Goal: Check status

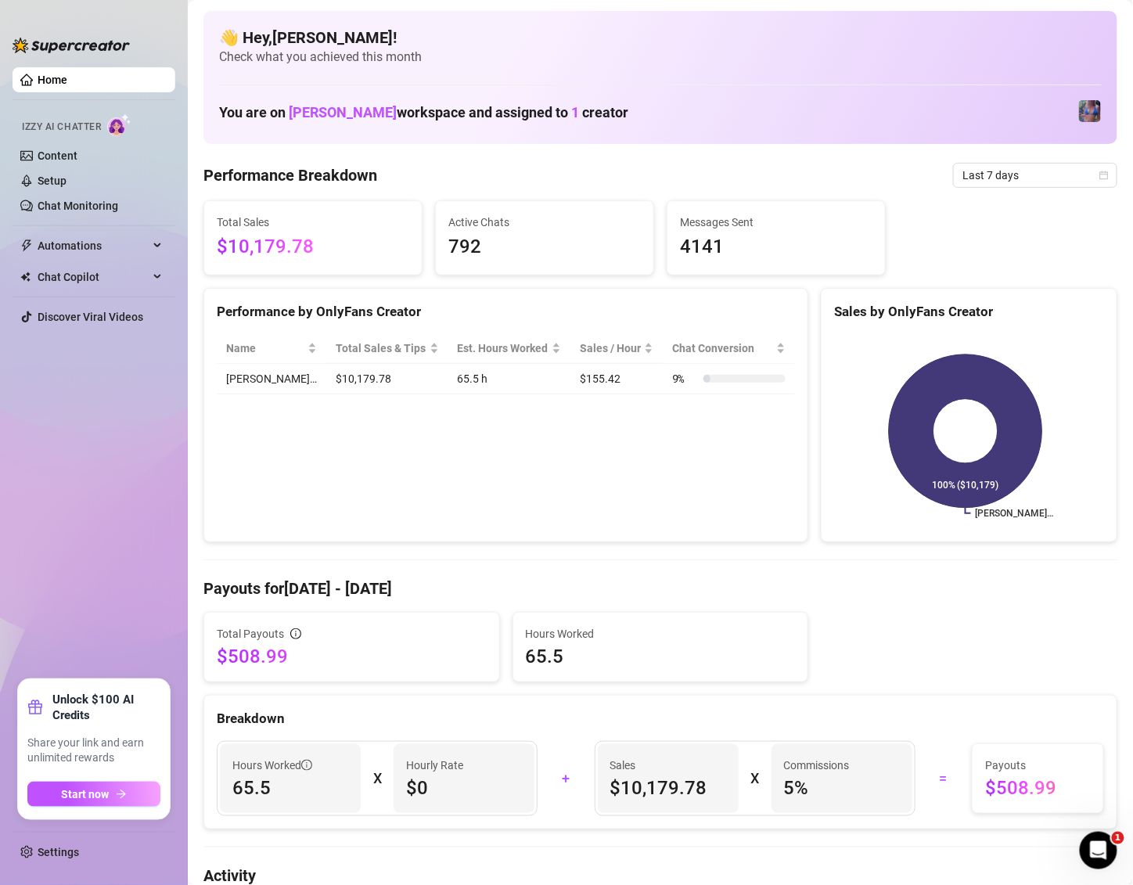
click at [984, 172] on span "Last 7 days" at bounding box center [1036, 175] width 146 height 23
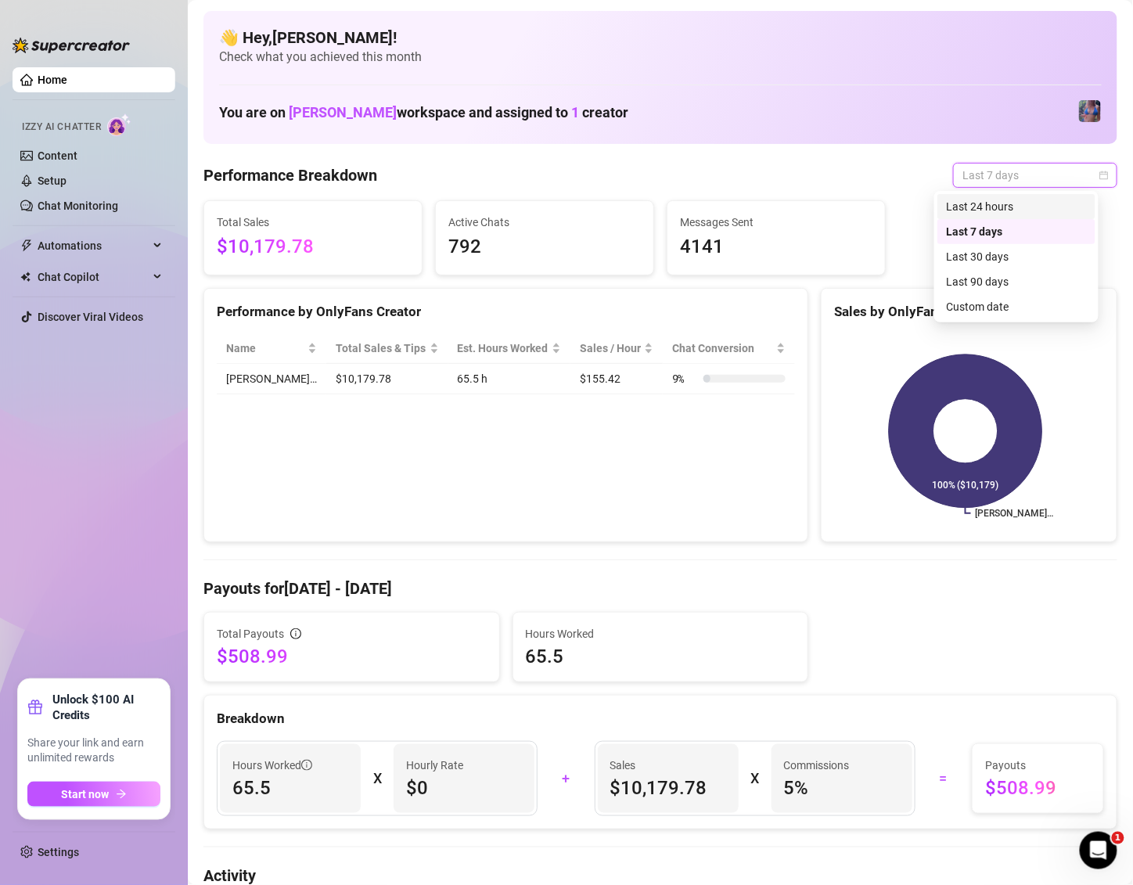
click at [992, 205] on div "Last 24 hours" at bounding box center [1016, 206] width 139 height 17
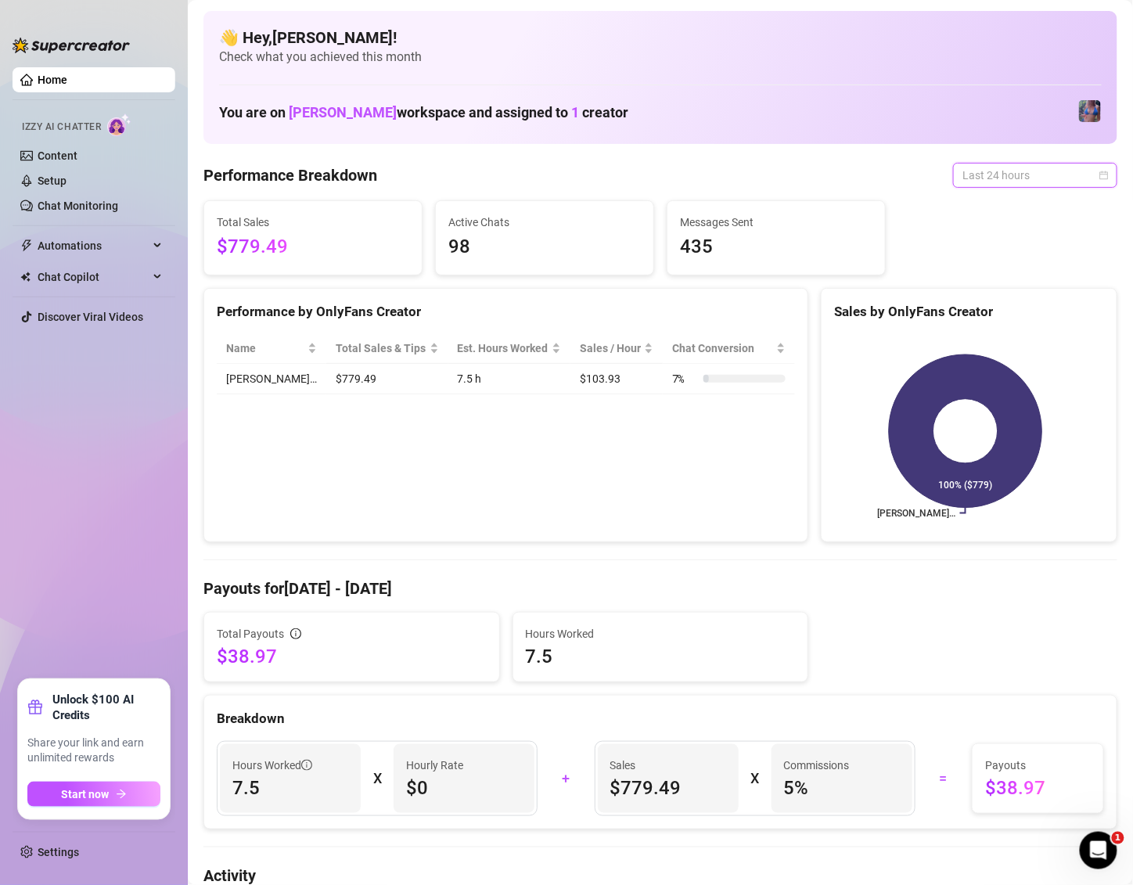
click at [1012, 187] on span "Last 24 hours" at bounding box center [1036, 175] width 146 height 23
click at [1012, 260] on div "Last 30 days" at bounding box center [1016, 256] width 139 height 17
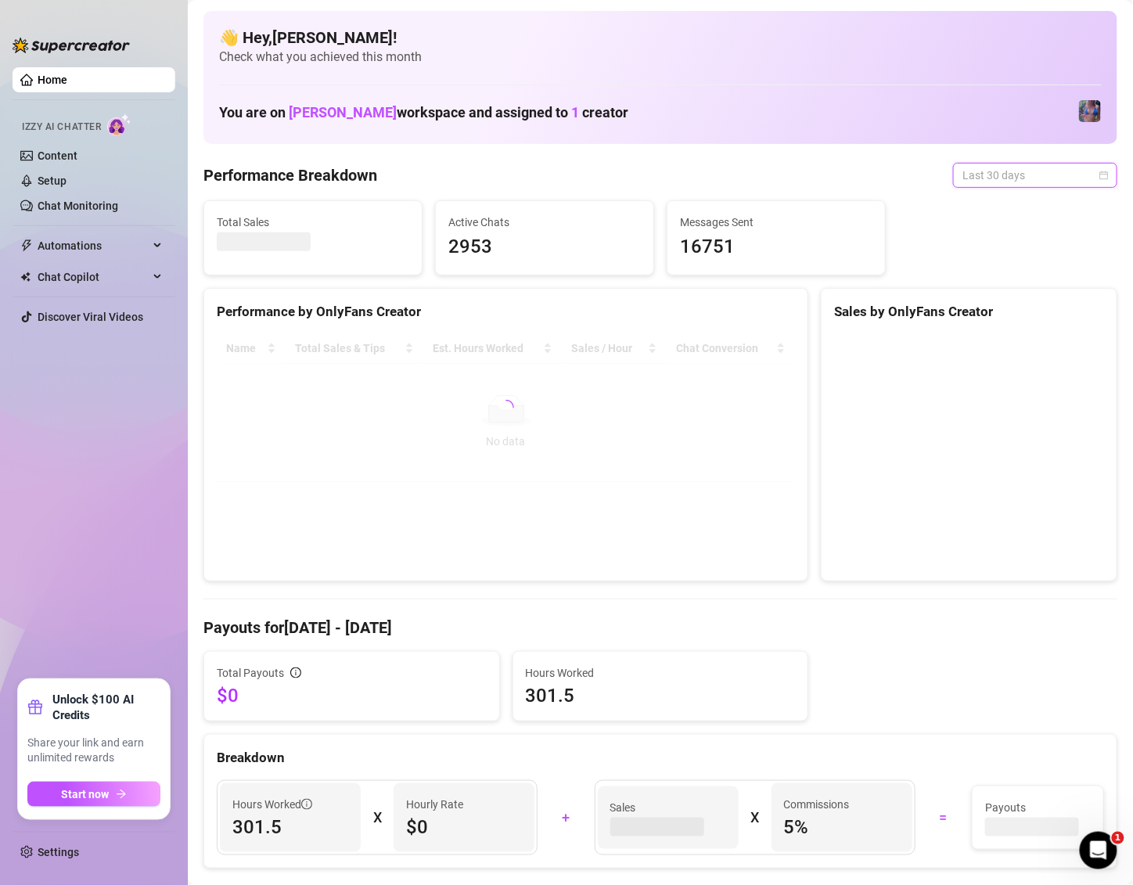
click at [1023, 169] on span "Last 30 days" at bounding box center [1036, 175] width 146 height 23
click at [986, 209] on div "Last 24 hours" at bounding box center [1016, 206] width 139 height 17
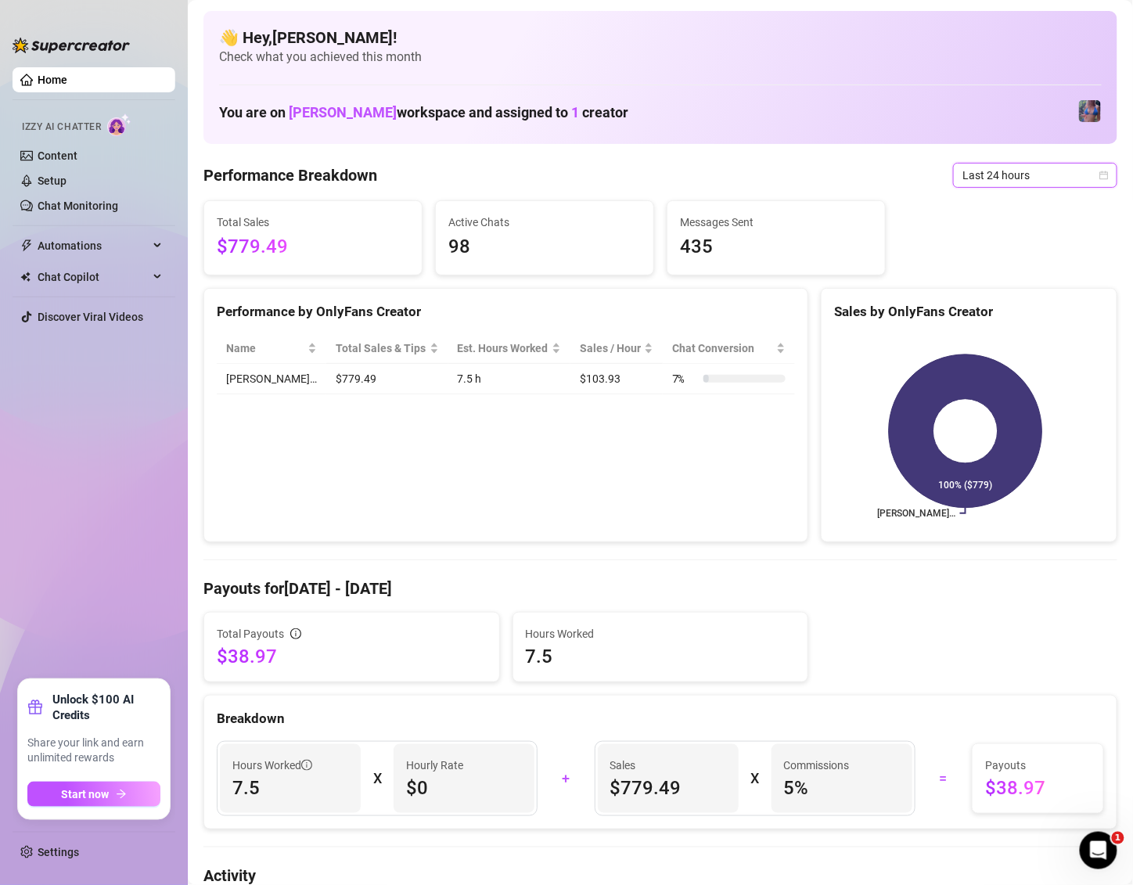
click at [1044, 175] on span "Last 24 hours" at bounding box center [1036, 175] width 146 height 23
click at [982, 259] on div "Last 30 days" at bounding box center [1016, 256] width 139 height 17
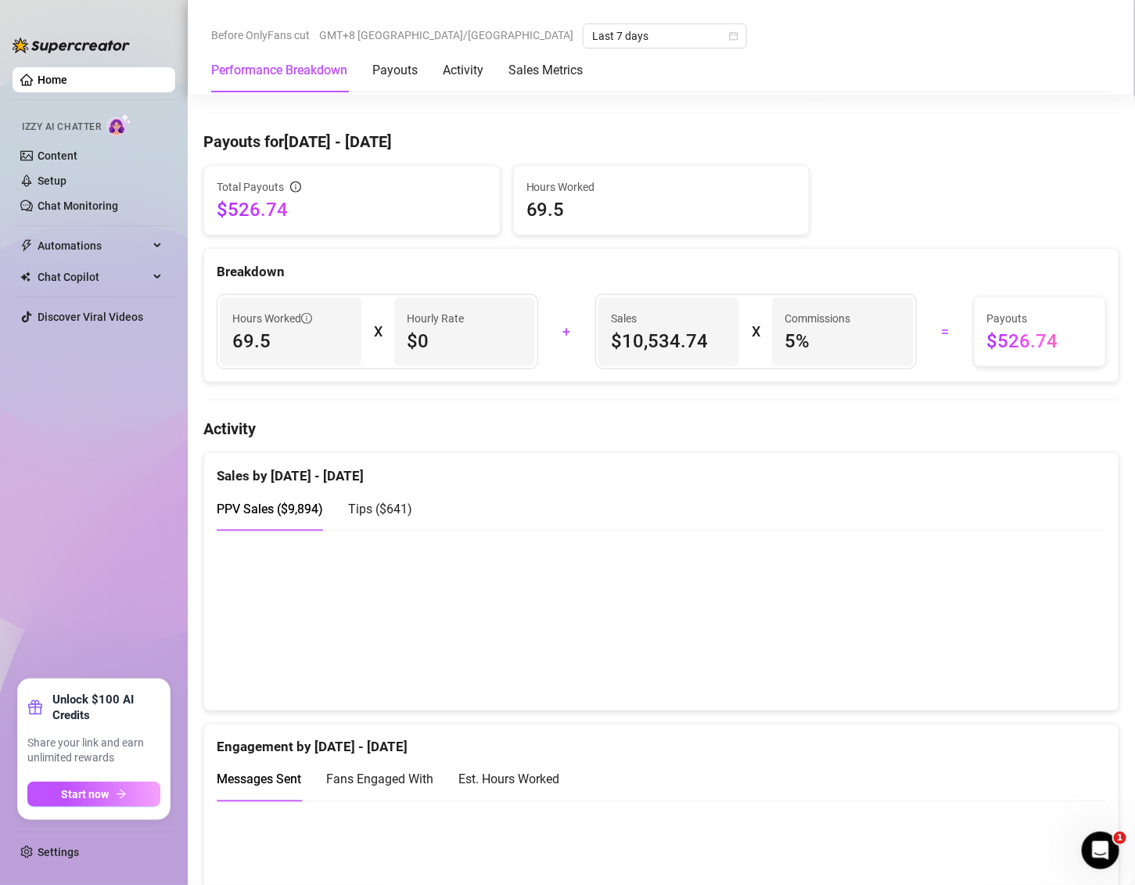
scroll to position [451, 0]
